Goal: Transaction & Acquisition: Purchase product/service

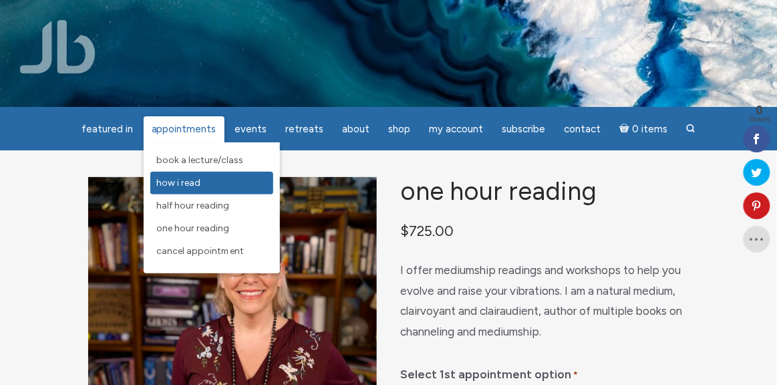
click at [198, 183] on span "How I Read" at bounding box center [179, 182] width 44 height 11
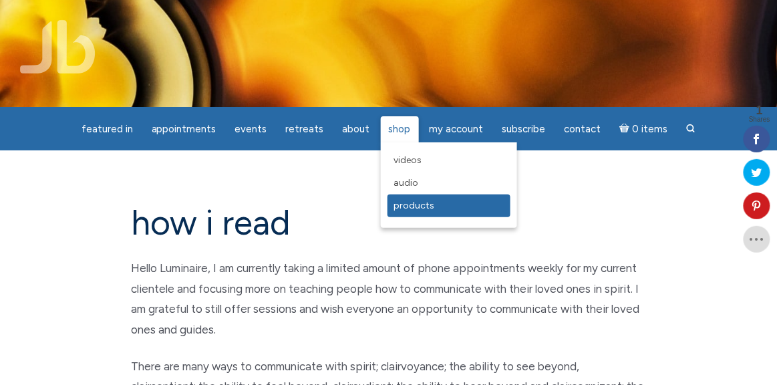
click at [408, 206] on span "Products" at bounding box center [414, 205] width 41 height 11
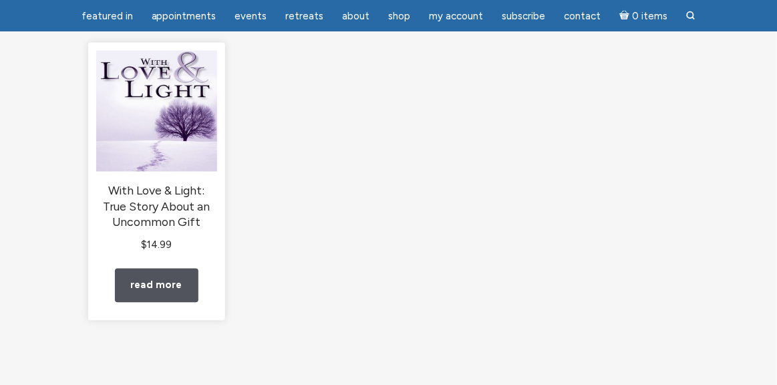
scroll to position [497, 0]
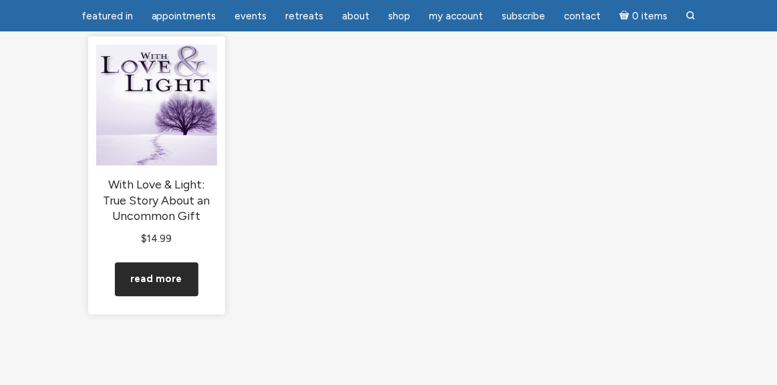
click at [130, 296] on link "Read more" at bounding box center [156, 279] width 83 height 34
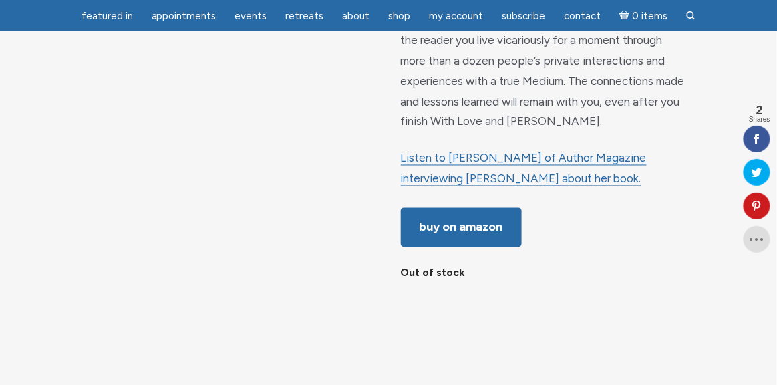
scroll to position [495, 0]
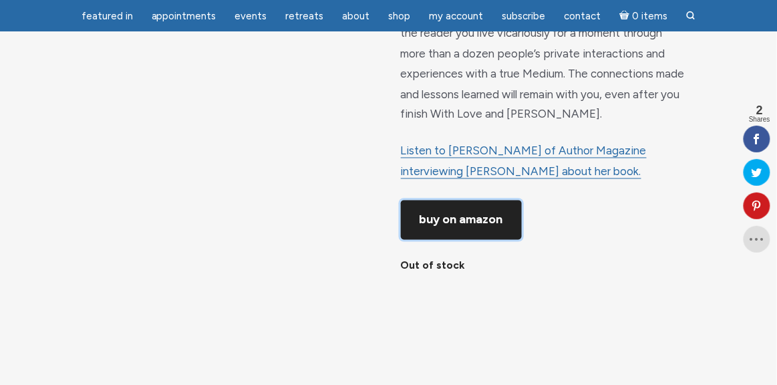
click at [445, 240] on link "Buy on Amazon" at bounding box center [461, 219] width 121 height 39
